Goal: Task Accomplishment & Management: Use online tool/utility

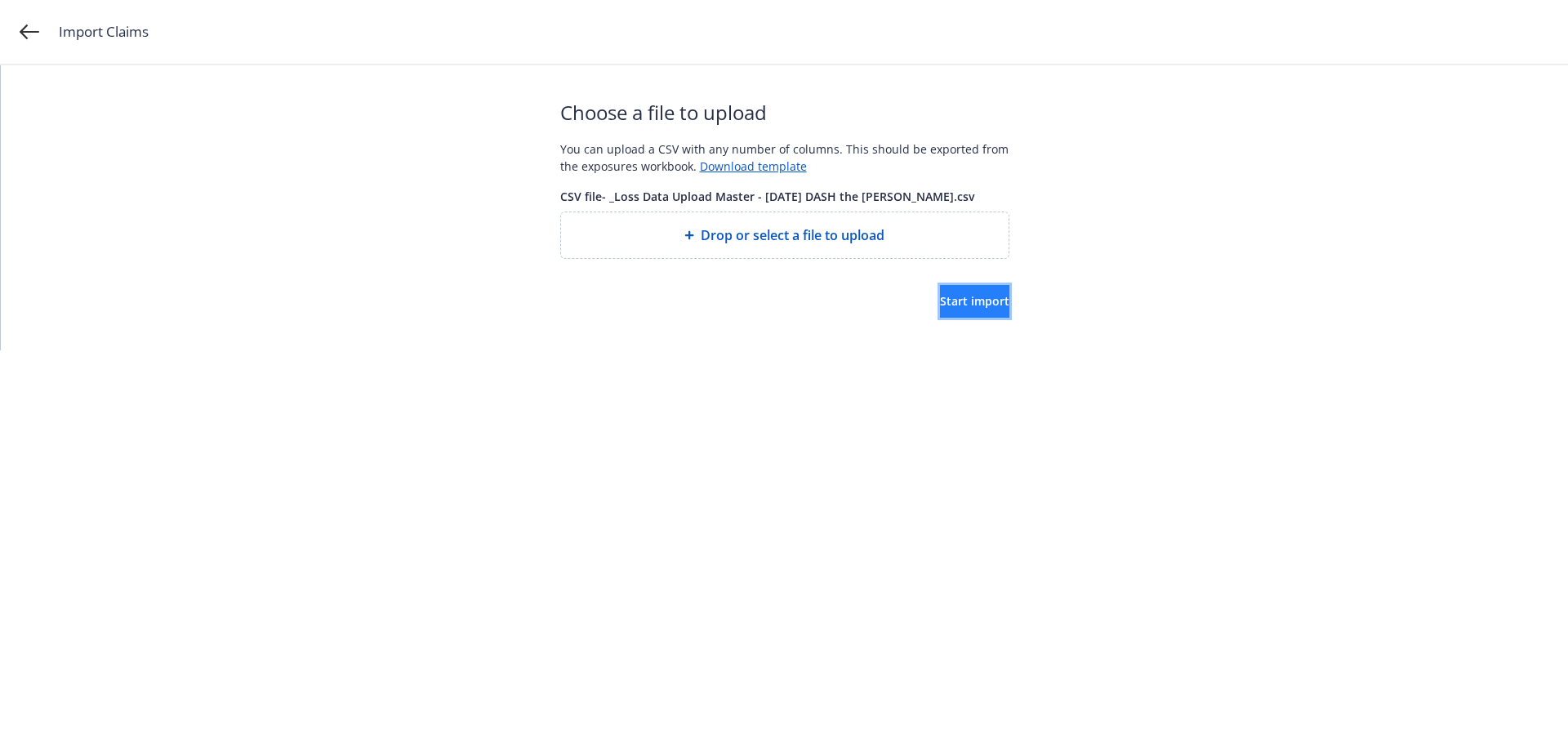
click at [959, 304] on span "Start import" at bounding box center [975, 301] width 70 height 16
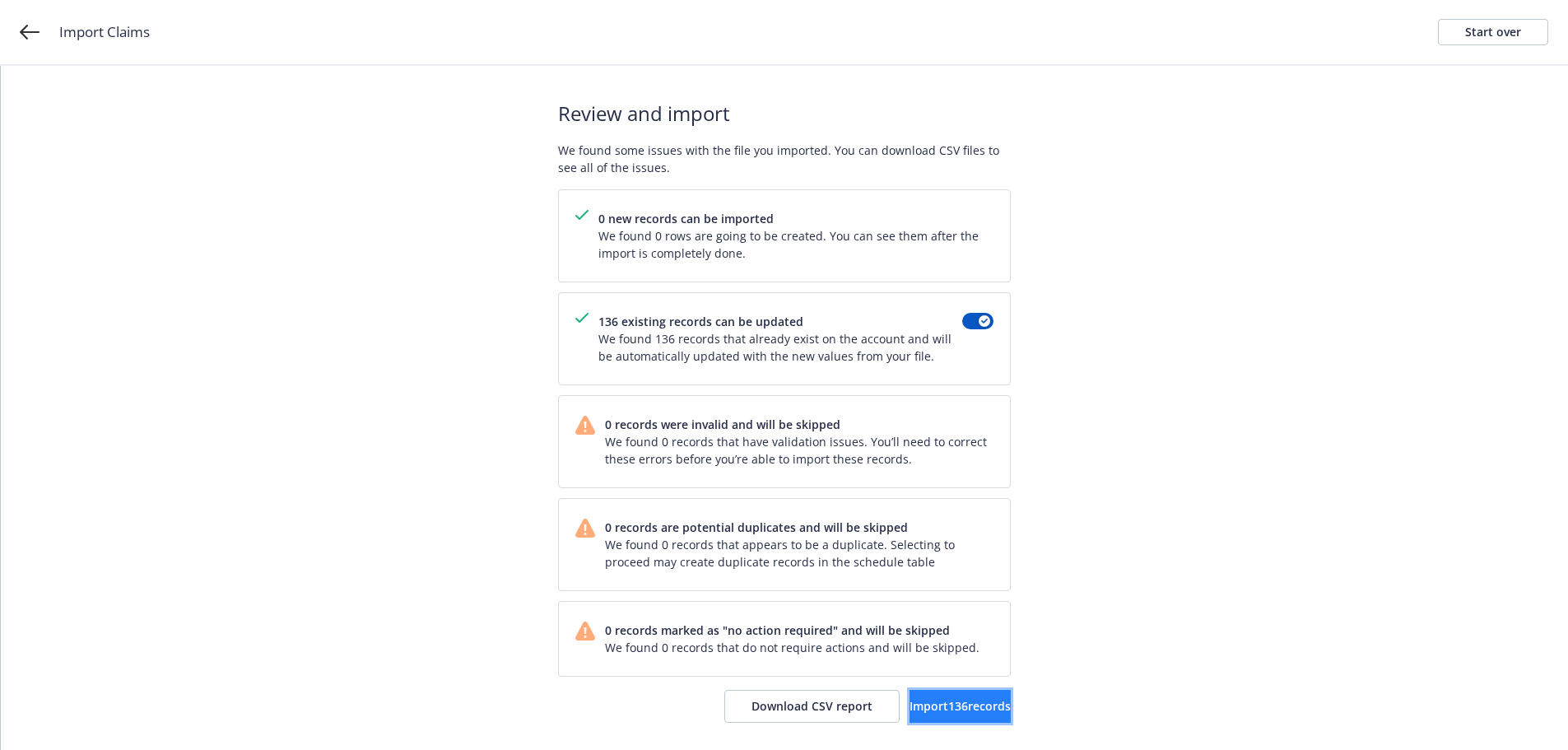
click at [922, 707] on span "Import 136 records" at bounding box center [960, 706] width 102 height 16
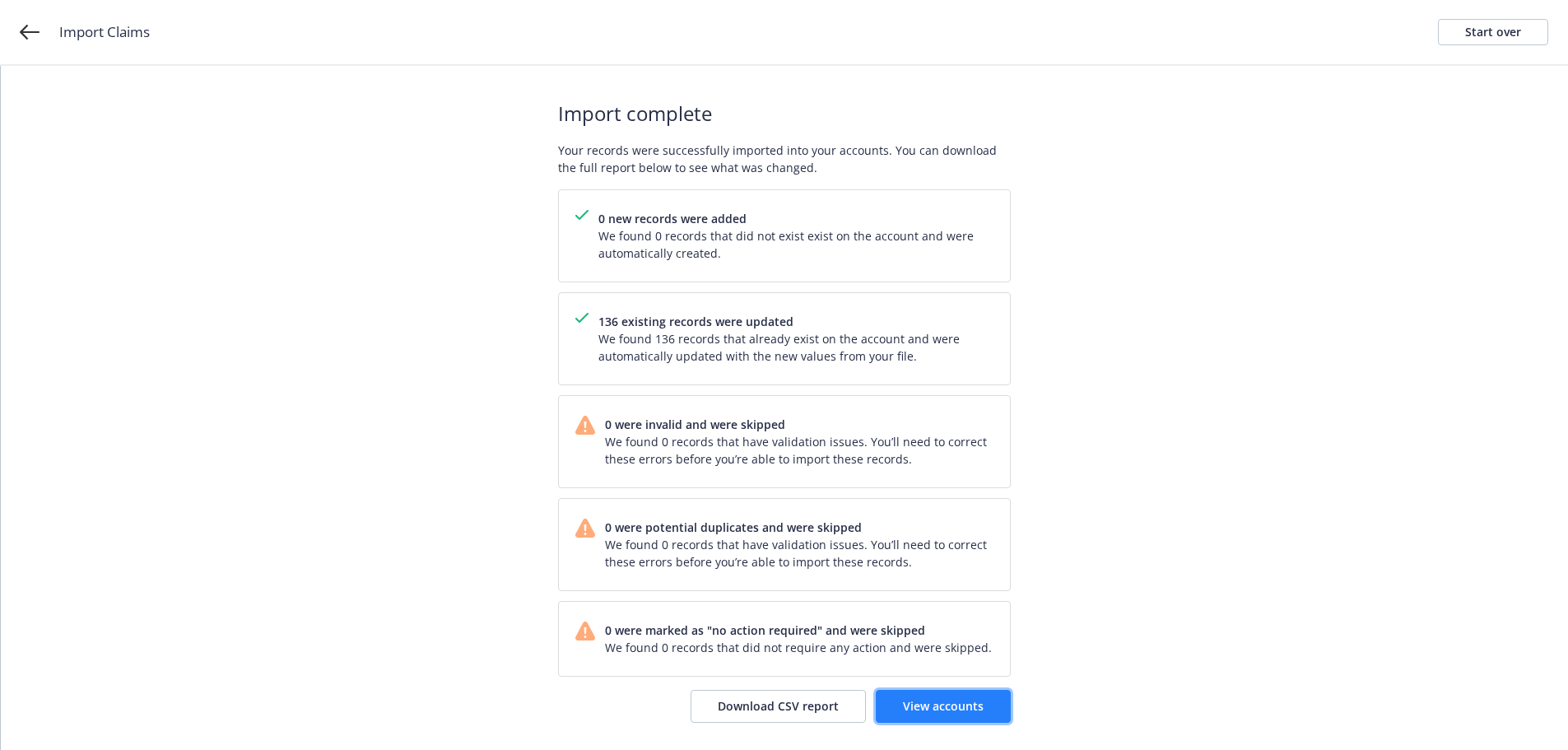
click at [958, 716] on link "View accounts" at bounding box center [943, 706] width 135 height 33
